Goal: Navigation & Orientation: Find specific page/section

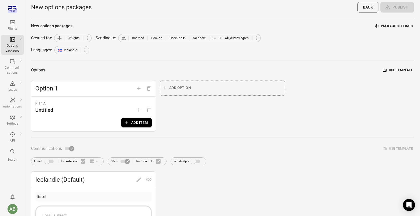
click at [13, 24] on icon "Main navigation" at bounding box center [12, 22] width 5 height 4
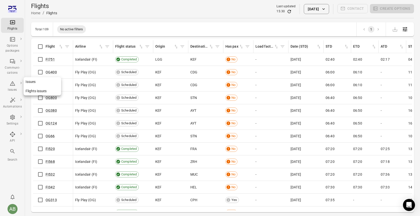
click at [13, 85] on icon "Main navigation" at bounding box center [13, 83] width 6 height 6
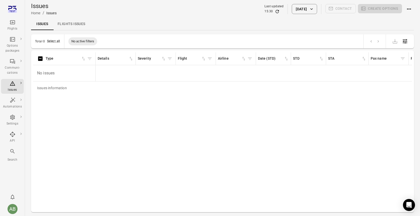
click at [12, 22] on icon "Main navigation" at bounding box center [12, 22] width 5 height 4
